Goal: Information Seeking & Learning: Learn about a topic

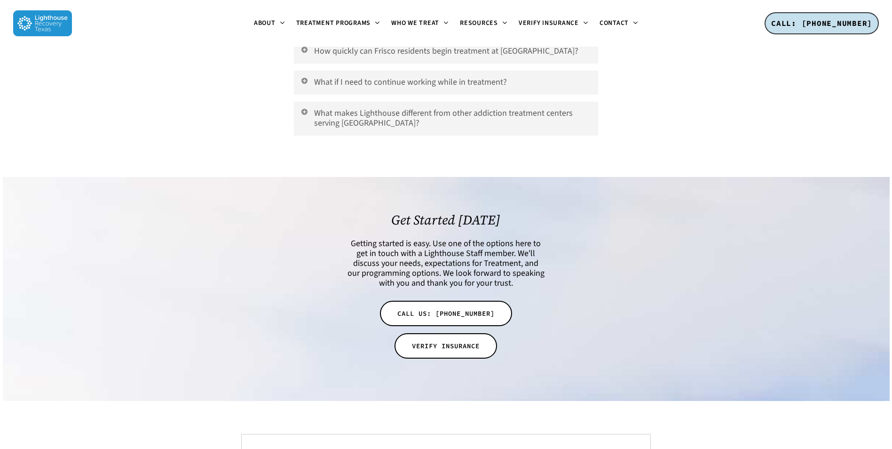
scroll to position [3063, 0]
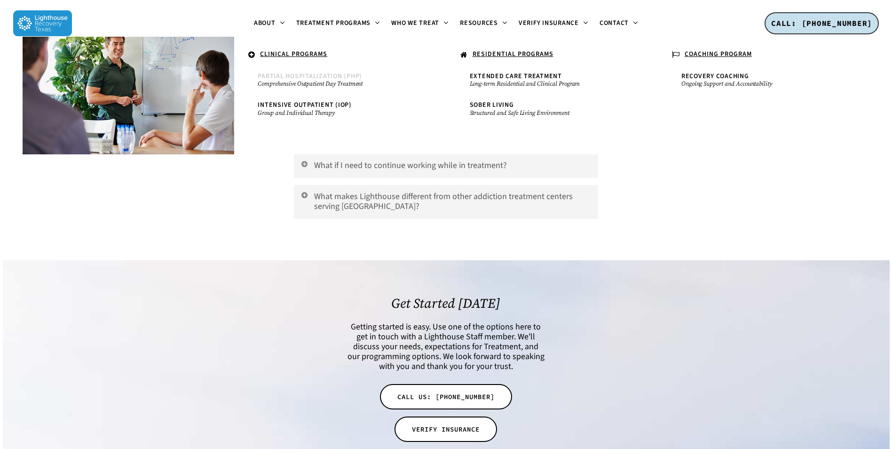
click at [335, 74] on span "Partial Hospitalization (PHP)" at bounding box center [310, 75] width 104 height 9
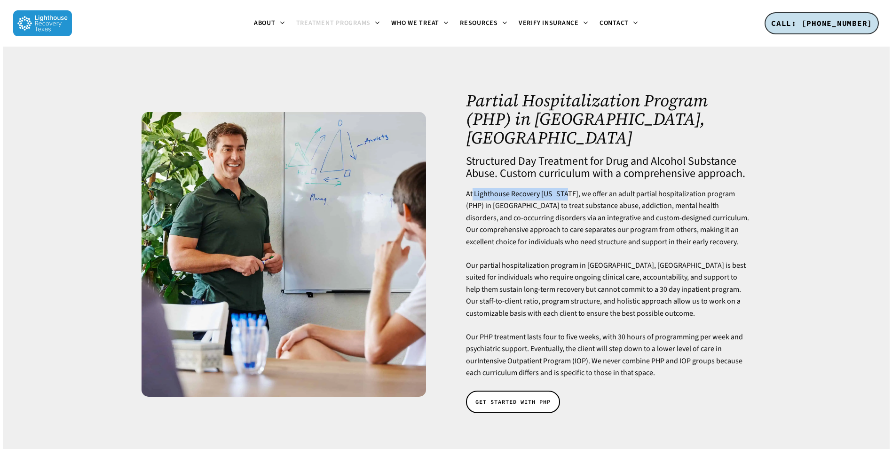
drag, startPoint x: 561, startPoint y: 173, endPoint x: 474, endPoint y: 176, distance: 87.1
click at [474, 188] on p "At Lighthouse Recovery [US_STATE], we offer an adult partial hospitalization pr…" at bounding box center [608, 223] width 285 height 71
drag, startPoint x: 474, startPoint y: 176, endPoint x: 484, endPoint y: 175, distance: 10.0
copy p "Lighthouse Recovery [US_STATE],"
